Goal: Navigation & Orientation: Find specific page/section

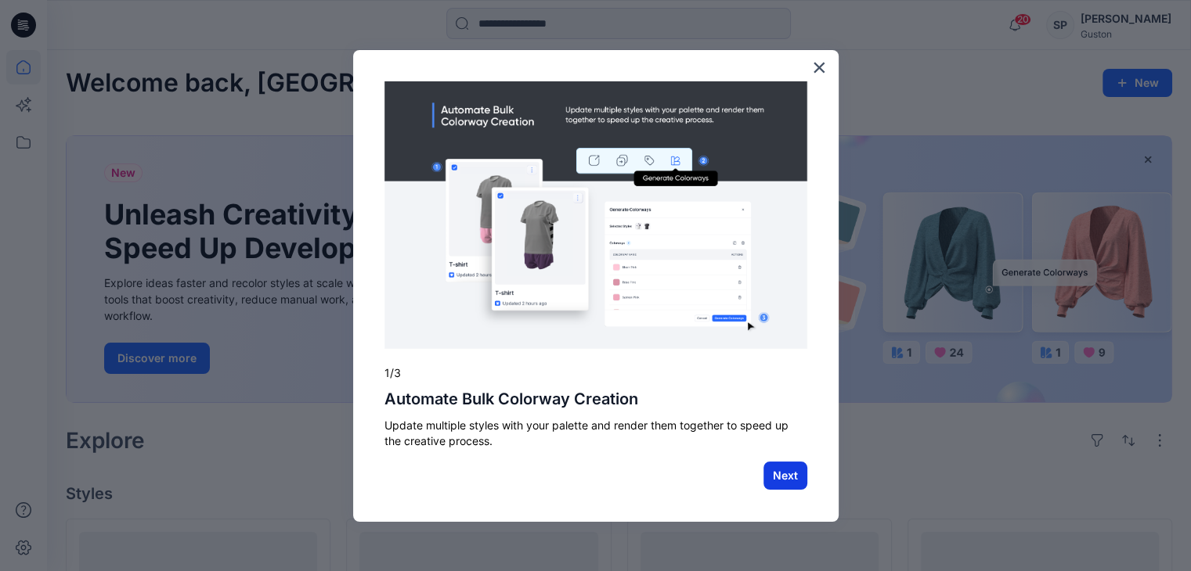
click at [786, 470] on button "Next" at bounding box center [785, 476] width 44 height 28
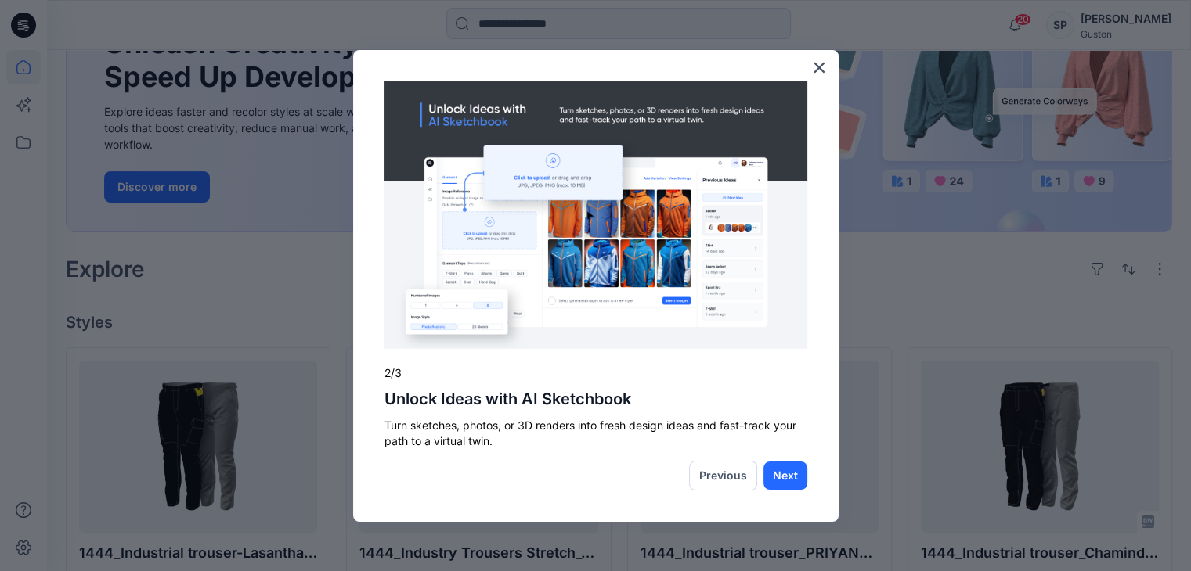
scroll to position [172, 0]
click at [786, 470] on button "Next" at bounding box center [785, 476] width 44 height 28
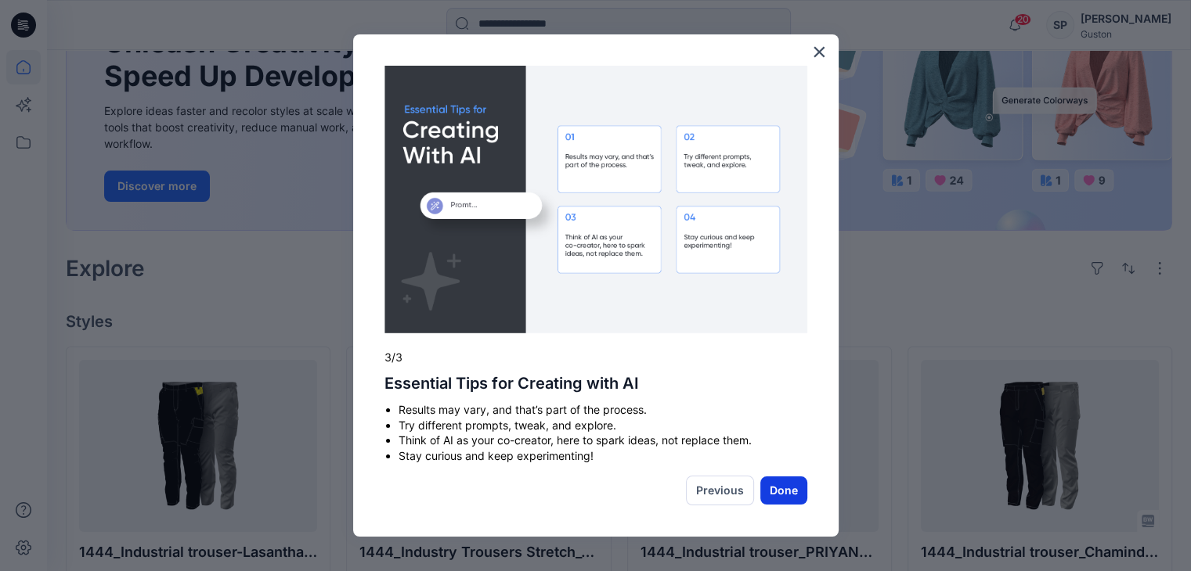
click at [784, 489] on button "Done" at bounding box center [783, 491] width 47 height 28
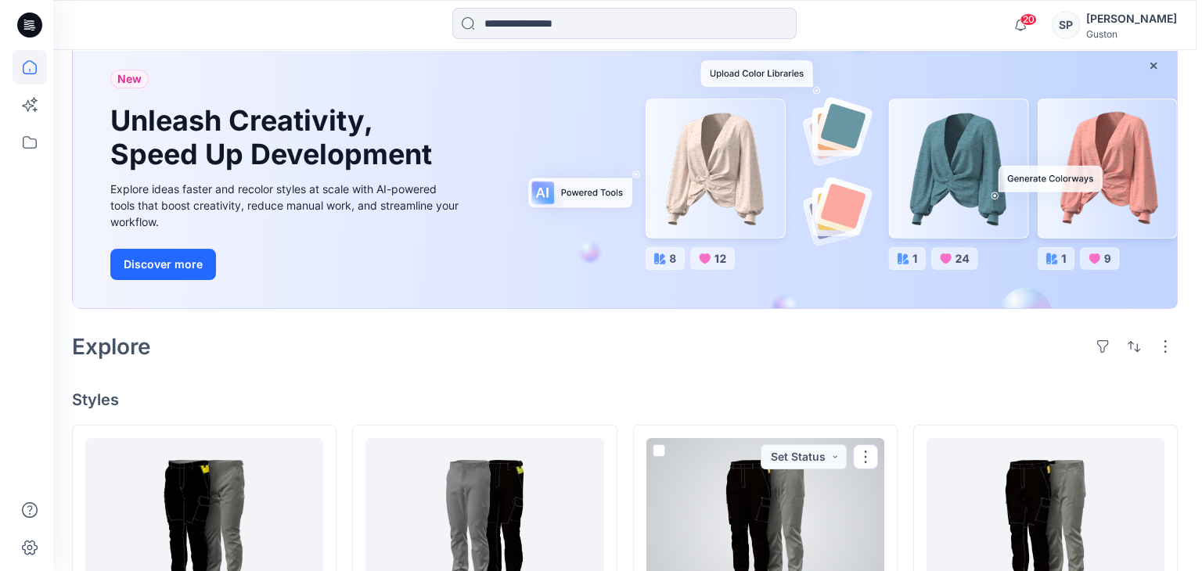
scroll to position [0, 0]
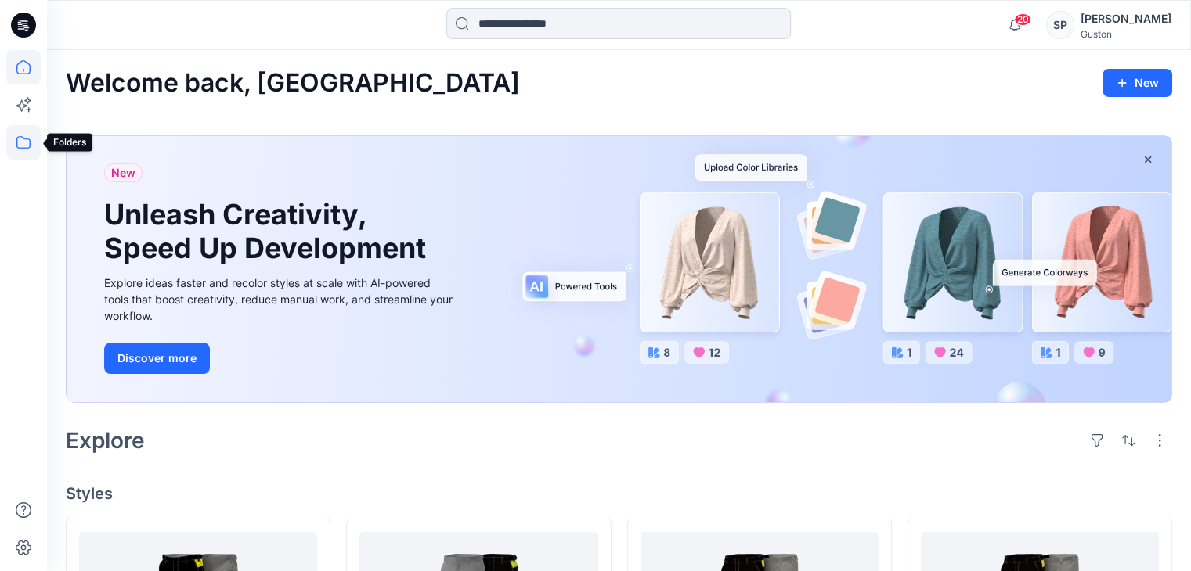
click at [28, 136] on icon at bounding box center [23, 142] width 34 height 34
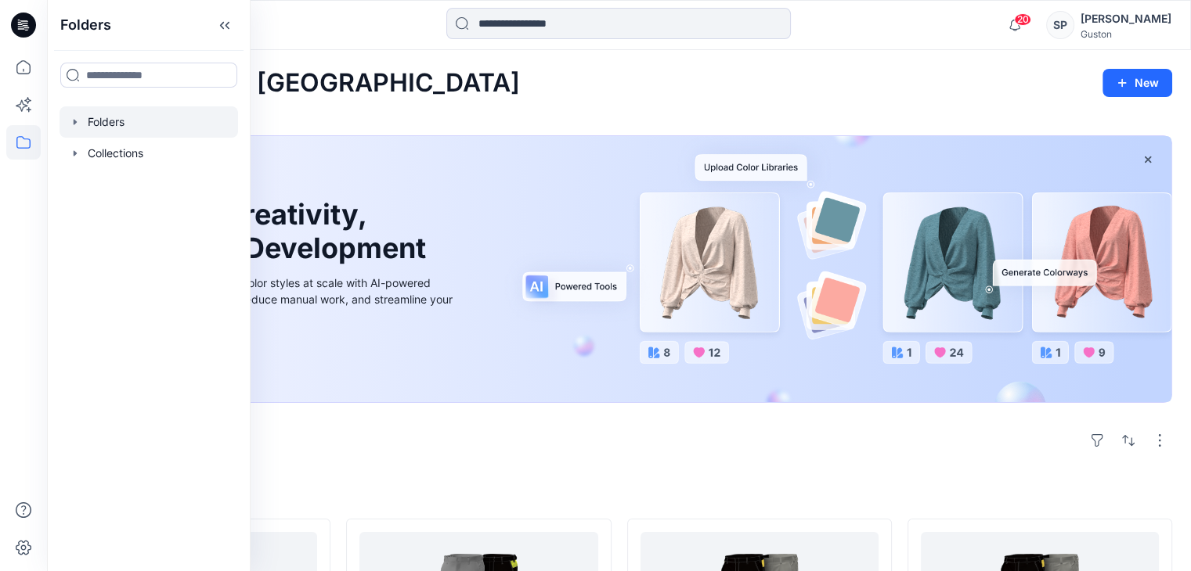
click at [78, 119] on icon "button" at bounding box center [75, 122] width 13 height 13
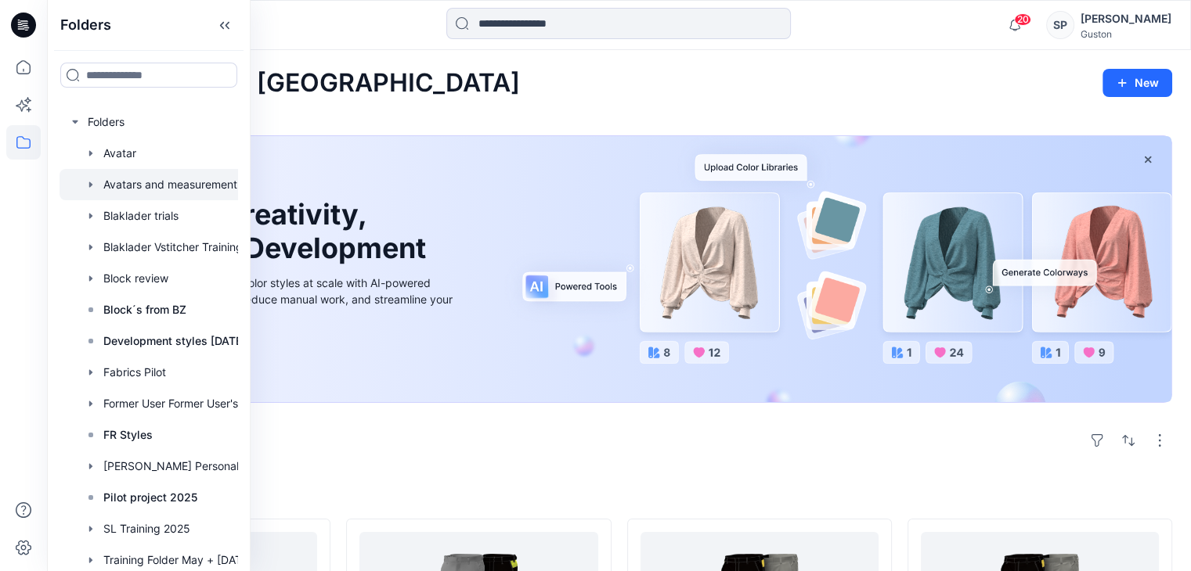
click at [122, 177] on div at bounding box center [168, 184] width 219 height 31
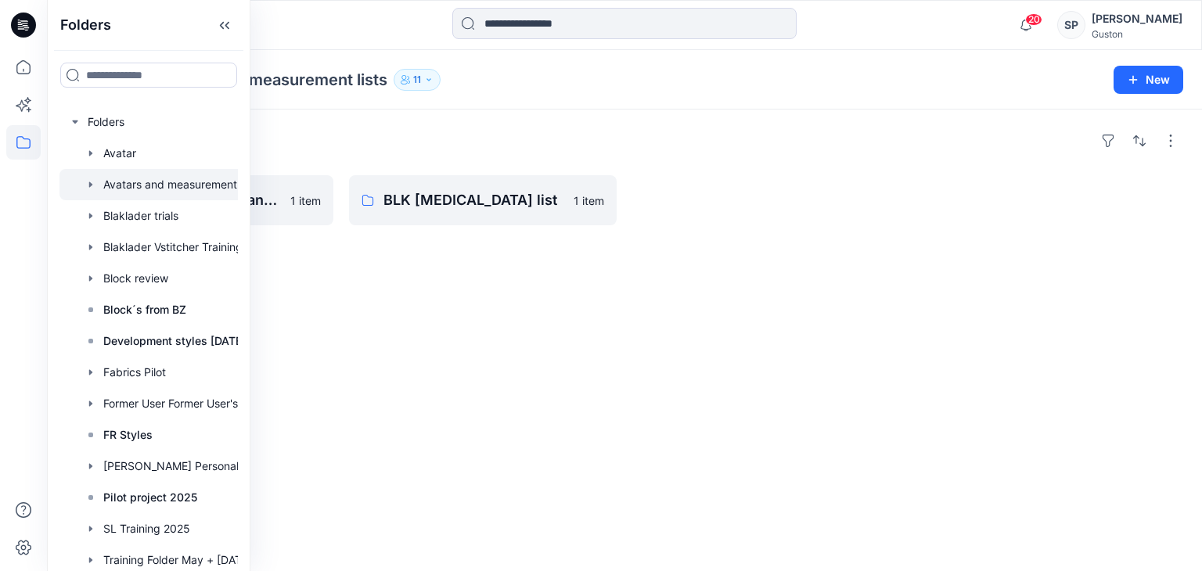
click at [532, 338] on div "Folders Blaklader C50 Avatar and measurment list 1 item BLK [MEDICAL_DATA] list…" at bounding box center [624, 341] width 1155 height 462
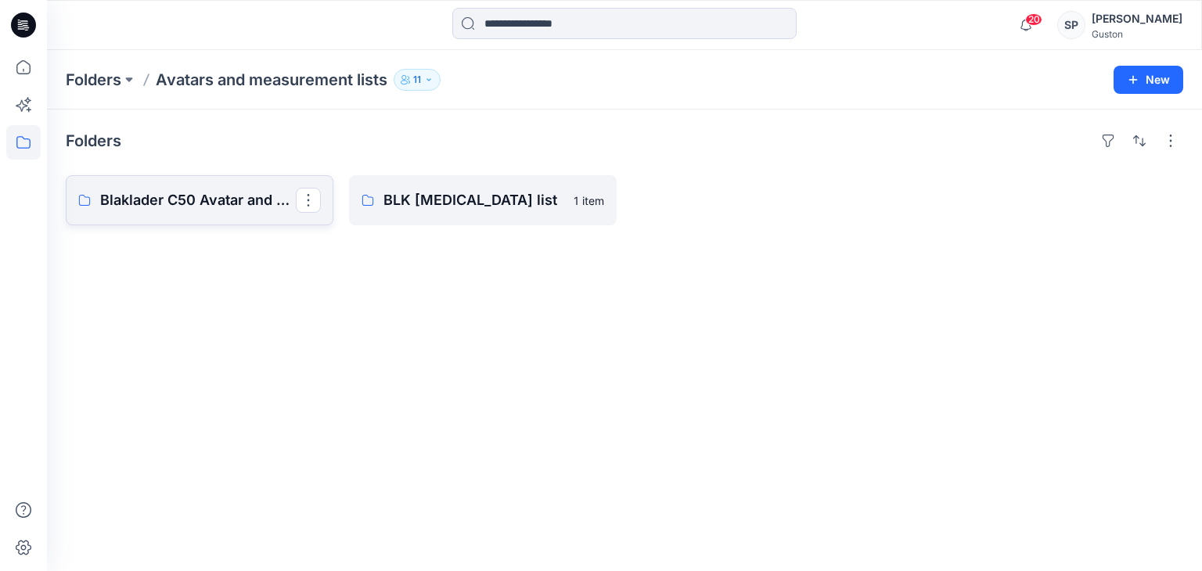
click at [221, 207] on p "Blaklader C50 Avatar and measurment list" at bounding box center [198, 200] width 196 height 22
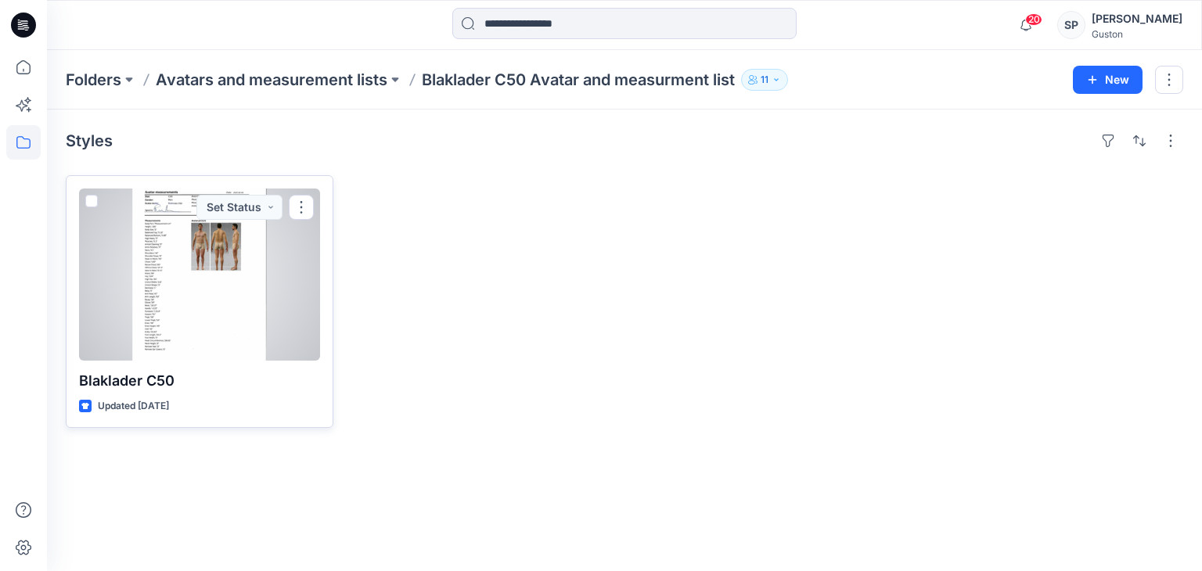
click at [245, 254] on div at bounding box center [199, 275] width 241 height 172
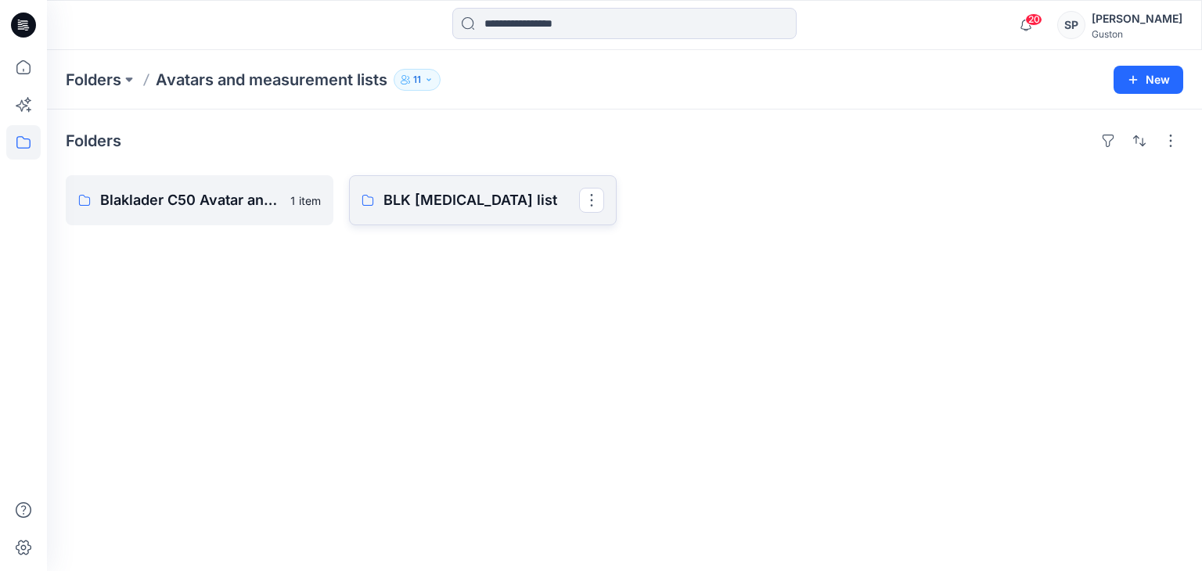
click at [437, 214] on link "BLK [MEDICAL_DATA] list" at bounding box center [483, 200] width 268 height 50
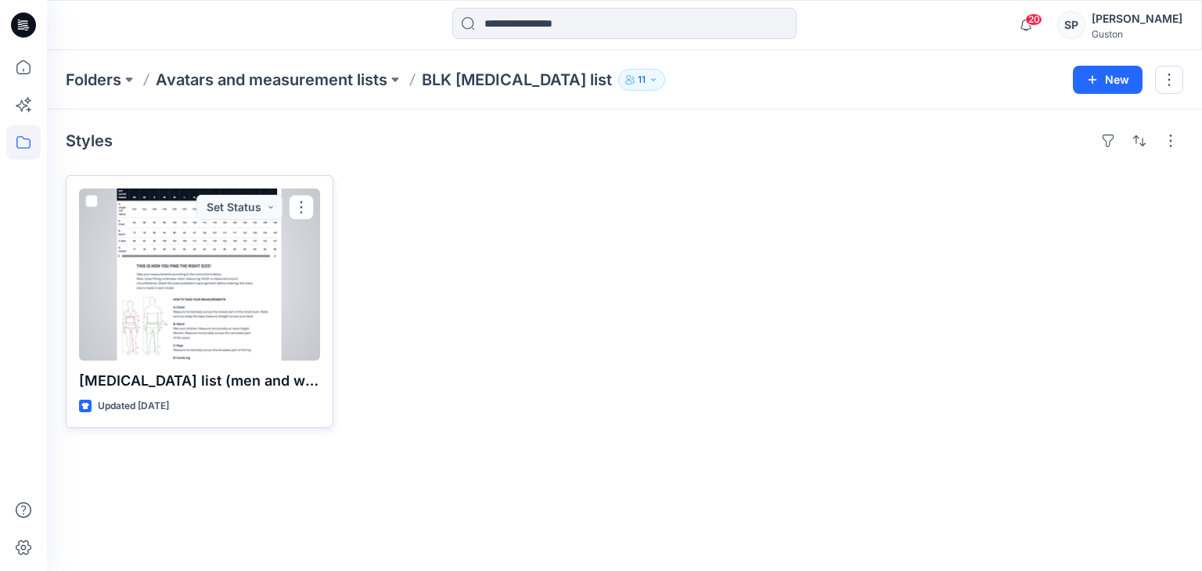
click at [225, 344] on div at bounding box center [199, 275] width 241 height 172
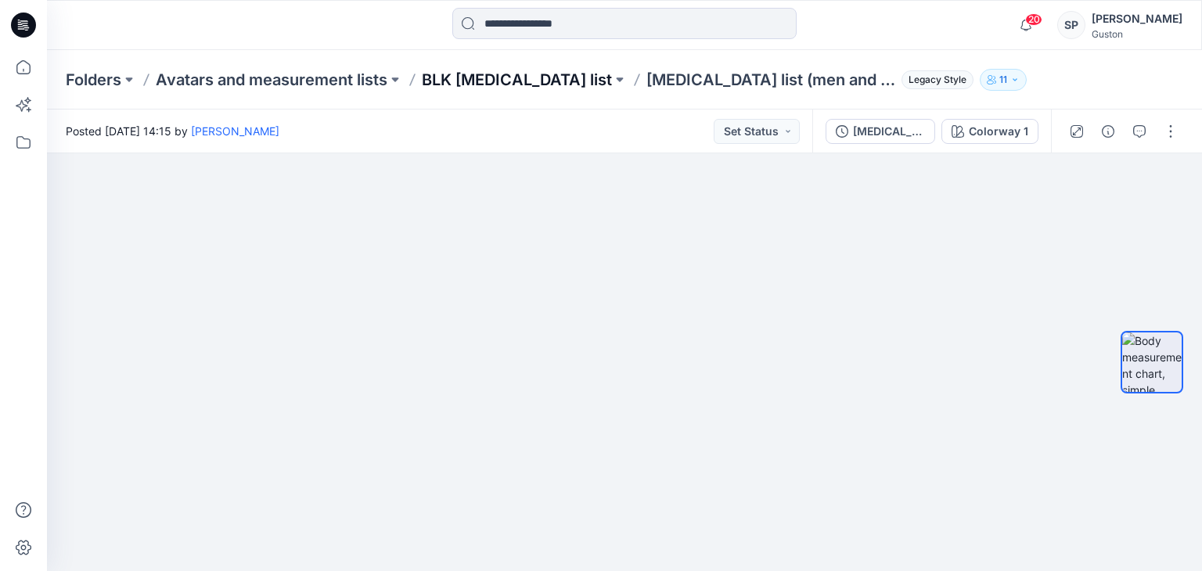
click at [570, 79] on p "BLK [MEDICAL_DATA] list" at bounding box center [517, 80] width 190 height 22
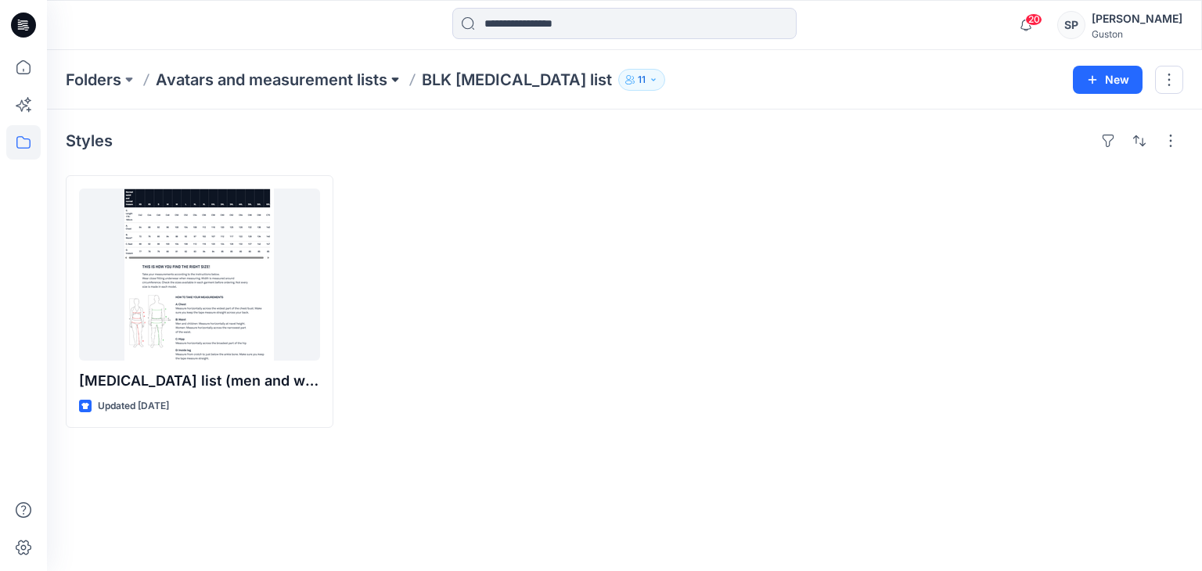
click at [398, 84] on button at bounding box center [396, 80] width 16 height 22
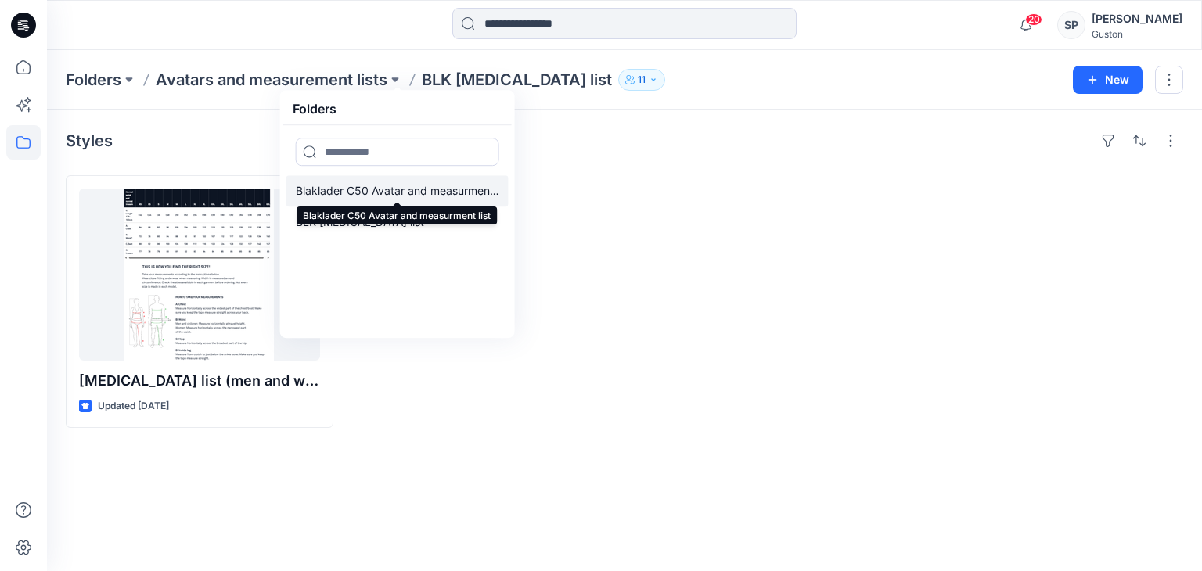
click at [358, 189] on p "Blaklader C50 Avatar and measurment list" at bounding box center [398, 191] width 204 height 19
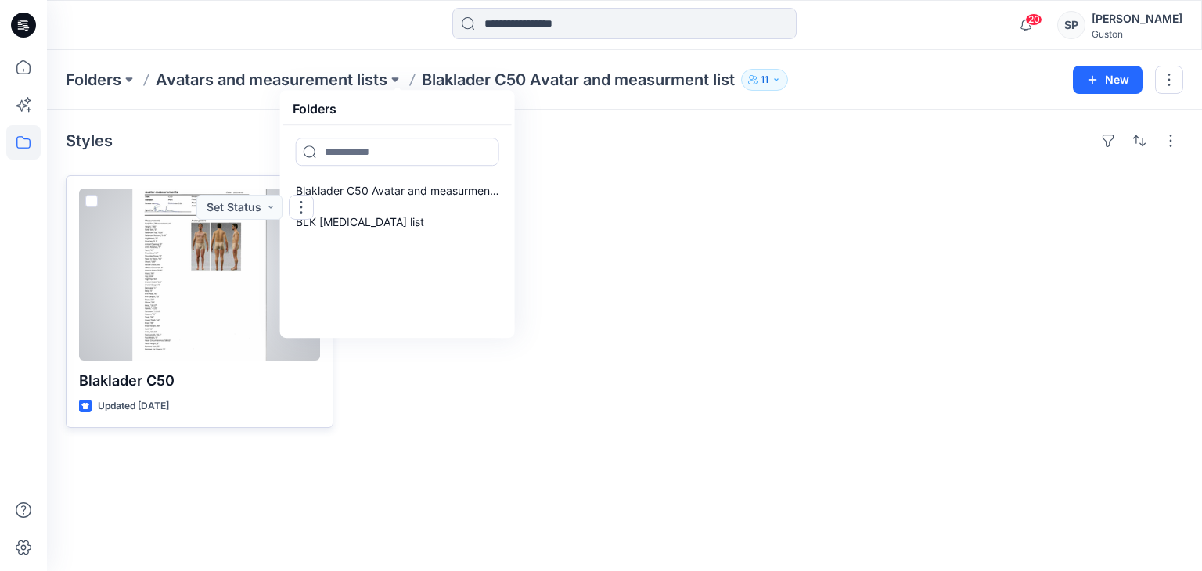
click at [238, 273] on div at bounding box center [199, 275] width 241 height 172
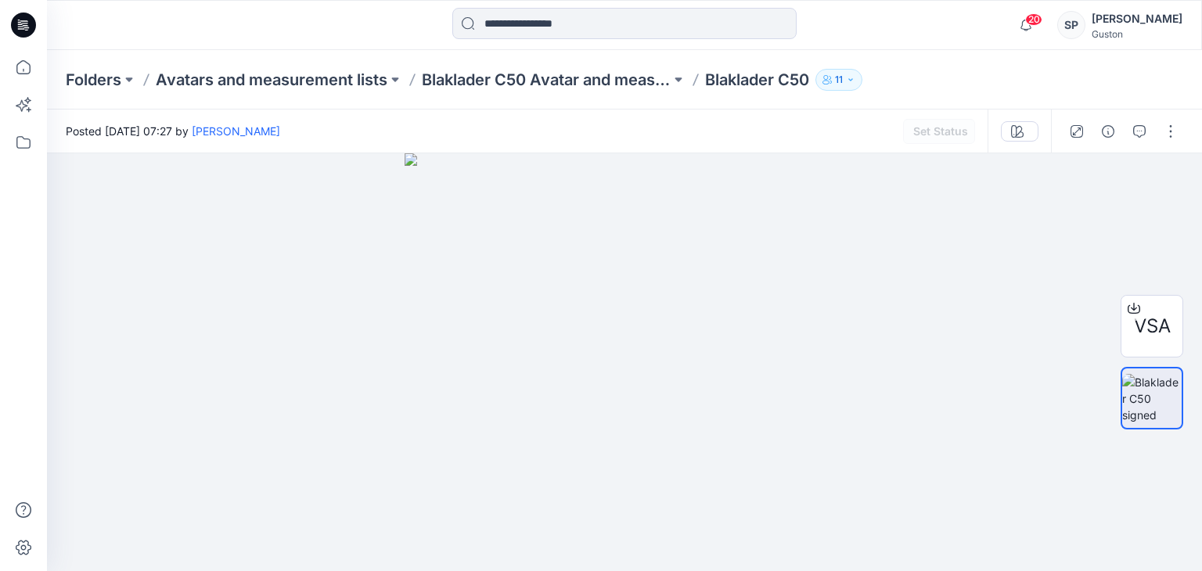
click at [498, 323] on img at bounding box center [624, 362] width 439 height 418
drag, startPoint x: 436, startPoint y: 507, endPoint x: 460, endPoint y: 341, distance: 167.6
click at [460, 341] on img at bounding box center [625, 273] width 626 height 595
